Goal: Task Accomplishment & Management: Manage account settings

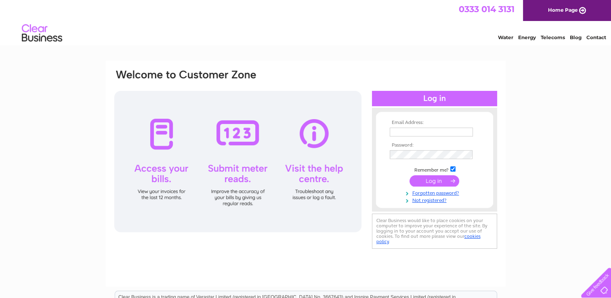
type input "[EMAIL_ADDRESS][DOMAIN_NAME]"
click at [431, 180] on input "submit" at bounding box center [435, 180] width 50 height 11
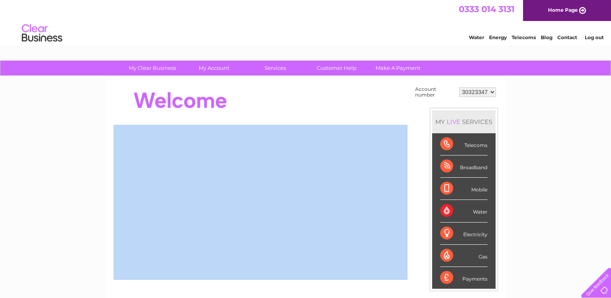
drag, startPoint x: 611, startPoint y: 94, endPoint x: 617, endPoint y: 191, distance: 96.7
click at [611, 191] on html "My Clear Business Login Details My Details My Preferences Link Account My Accou…" at bounding box center [305, 261] width 611 height 522
drag, startPoint x: 617, startPoint y: 191, endPoint x: 583, endPoint y: 168, distance: 40.7
click at [583, 168] on div "My Clear Business Login Details My Details My Preferences Link Account My Accou…" at bounding box center [305, 289] width 611 height 456
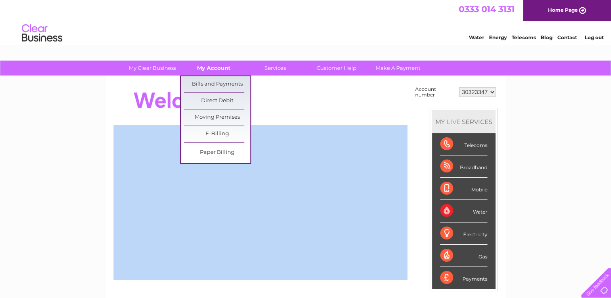
click at [208, 71] on link "My Account" at bounding box center [214, 68] width 67 height 15
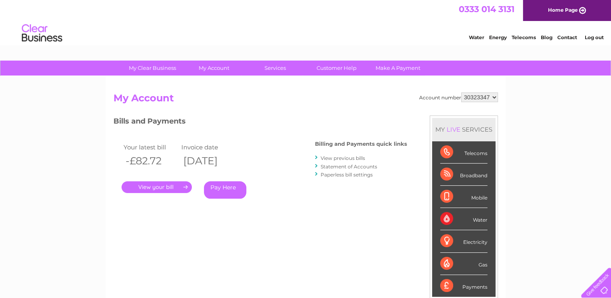
click at [158, 185] on link "." at bounding box center [157, 187] width 70 height 12
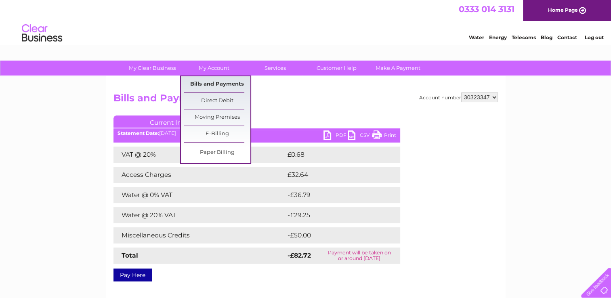
click at [212, 84] on link "Bills and Payments" at bounding box center [217, 84] width 67 height 16
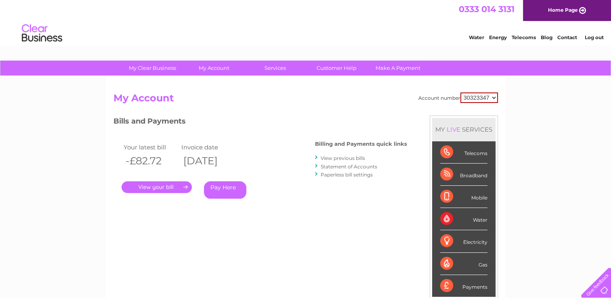
click at [341, 156] on link "View previous bills" at bounding box center [343, 158] width 44 height 6
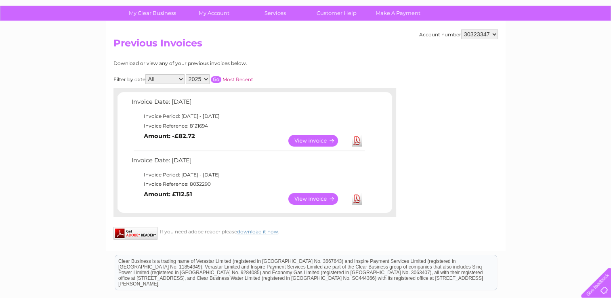
scroll to position [53, 0]
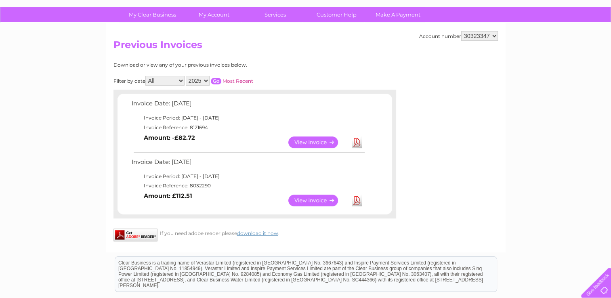
click at [317, 139] on link "View" at bounding box center [317, 143] width 59 height 12
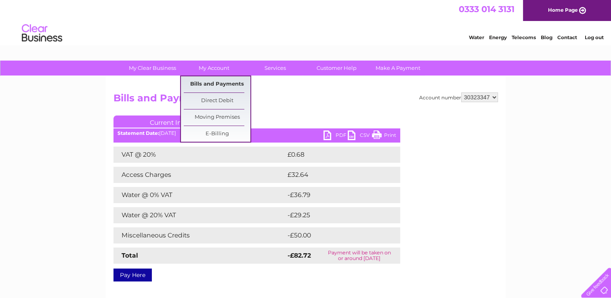
click at [197, 84] on link "Bills and Payments" at bounding box center [217, 84] width 67 height 16
click at [211, 69] on link "My Account" at bounding box center [214, 68] width 67 height 15
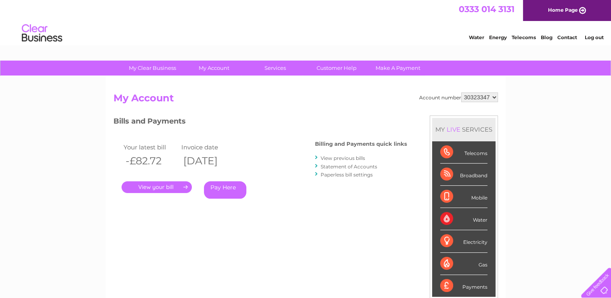
click at [362, 156] on link "View previous bills" at bounding box center [343, 158] width 44 height 6
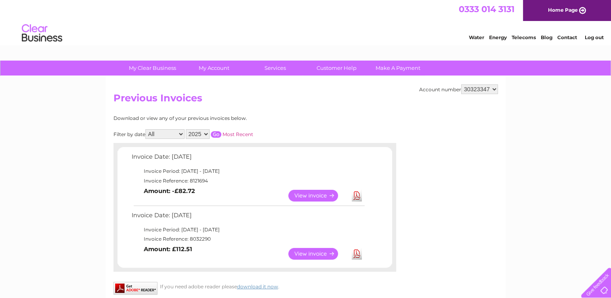
click at [328, 252] on link "View" at bounding box center [317, 254] width 59 height 12
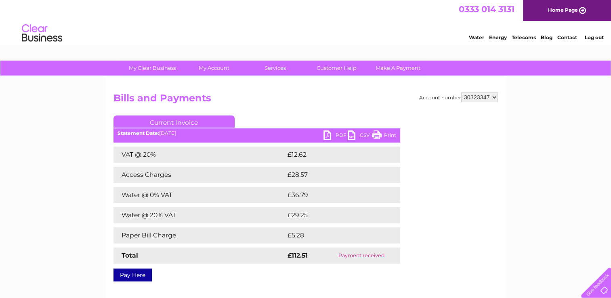
click at [59, 171] on div "My Clear Business Login Details My Details My Preferences Link Account My Accou…" at bounding box center [305, 251] width 611 height 380
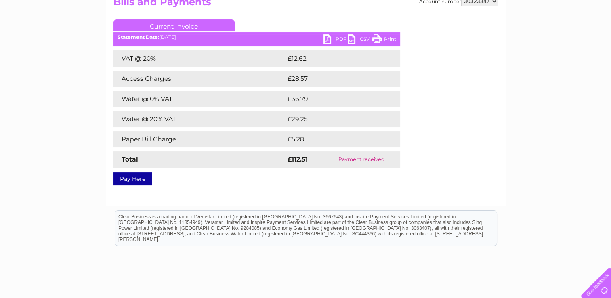
scroll to position [2, 0]
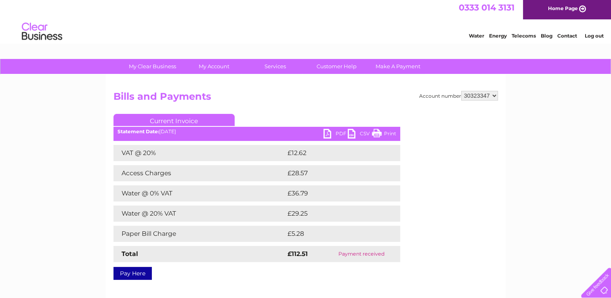
click at [337, 133] on link "PDF" at bounding box center [336, 135] width 24 height 12
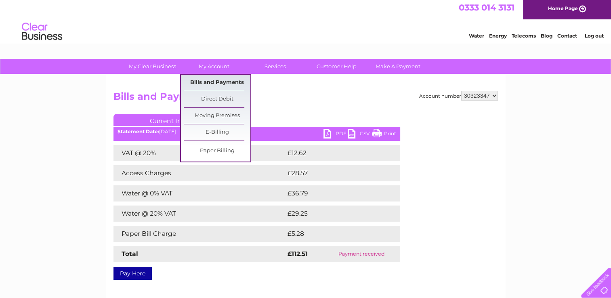
click at [214, 82] on link "Bills and Payments" at bounding box center [217, 83] width 67 height 16
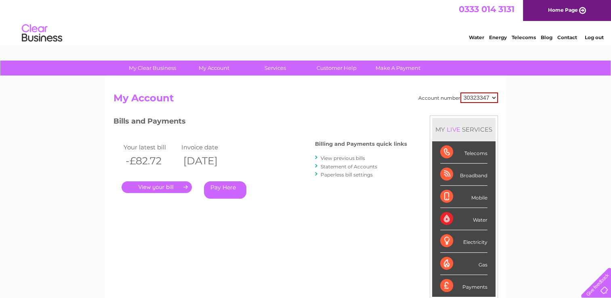
click at [168, 183] on link "." at bounding box center [157, 187] width 70 height 12
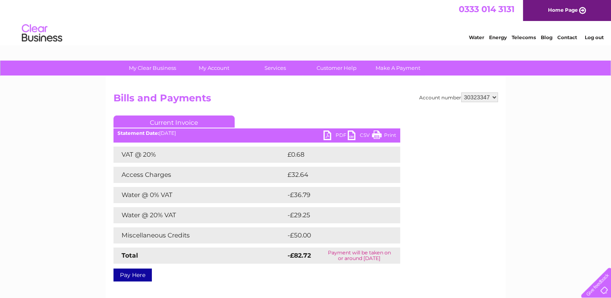
click at [335, 138] on link "PDF" at bounding box center [336, 136] width 24 height 12
